Goal: Find specific page/section: Find specific page/section

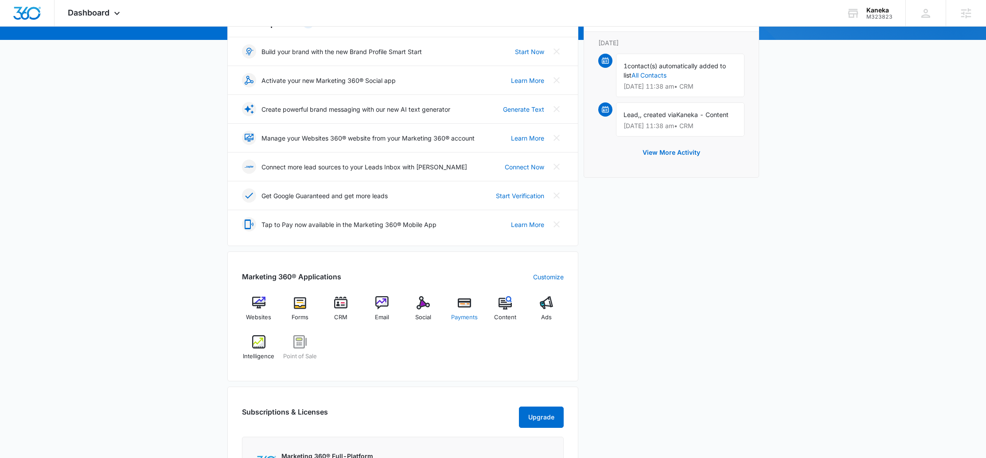
scroll to position [170, 0]
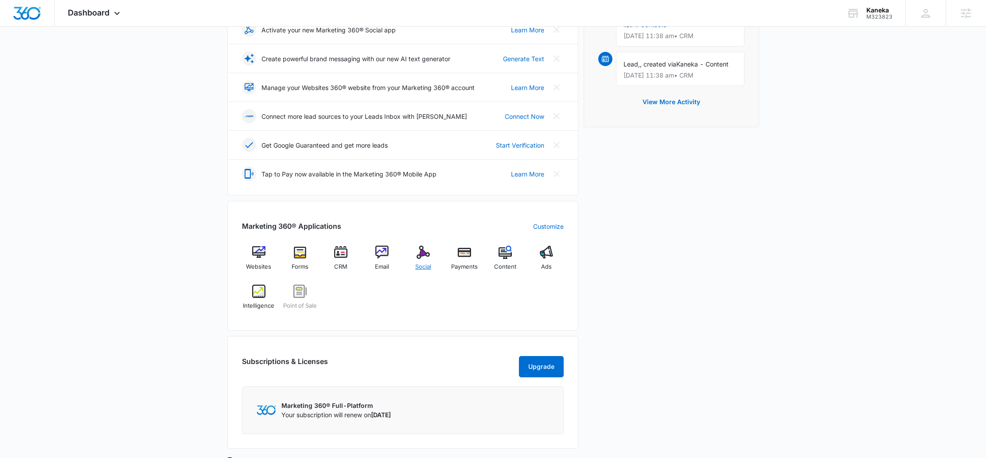
click at [428, 254] on img at bounding box center [423, 252] width 13 height 13
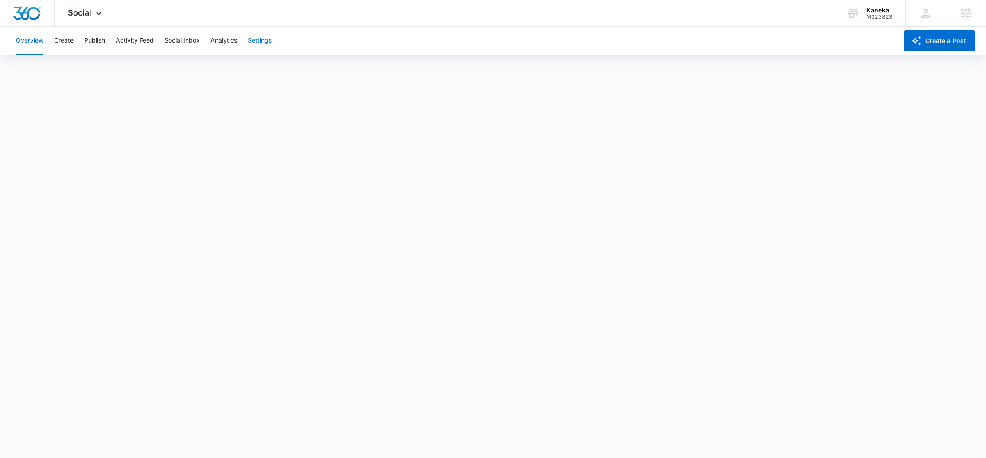
click at [262, 41] on button "Settings" at bounding box center [260, 41] width 24 height 28
click at [92, 47] on button "Publish" at bounding box center [94, 41] width 21 height 28
